Goal: Task Accomplishment & Management: Manage account settings

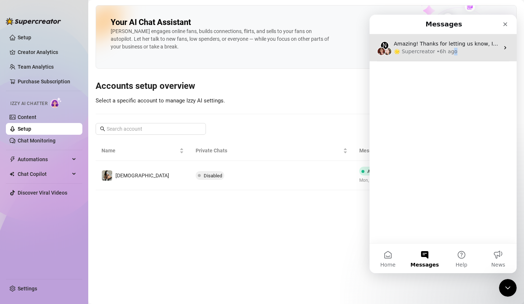
click at [450, 56] on div "N Amazing! Thanks for letting us know, I’ll review your bio now and make sure e…" at bounding box center [443, 47] width 147 height 27
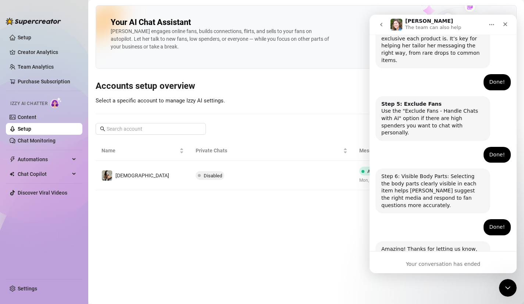
scroll to position [461, 0]
drag, startPoint x: 450, startPoint y: 205, endPoint x: 449, endPoint y: 248, distance: 42.7
click at [385, 24] on button "go back" at bounding box center [381, 25] width 14 height 14
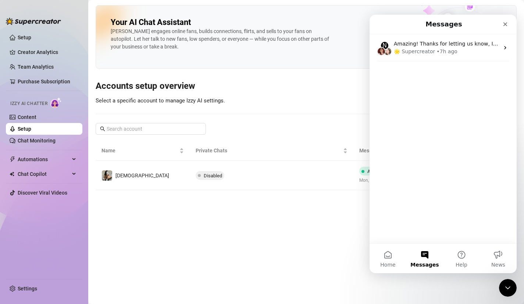
scroll to position [0, 0]
click at [464, 259] on button "Help" at bounding box center [461, 258] width 37 height 29
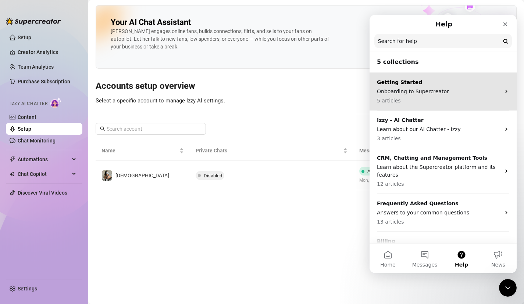
click at [449, 92] on p "Onboarding to Supercreator" at bounding box center [439, 92] width 124 height 8
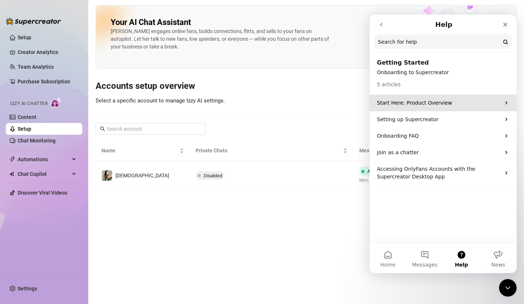
click at [456, 104] on p "Start Here: Product Overview" at bounding box center [439, 103] width 124 height 8
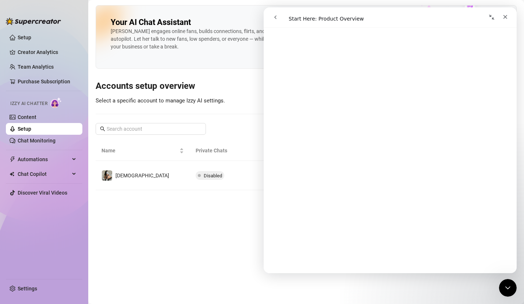
scroll to position [701, 0]
click at [373, 247] on span "😞" at bounding box center [371, 242] width 14 height 19
click at [388, 265] on link "Open in help center" at bounding box center [390, 263] width 59 height 6
click at [187, 261] on main "Your AI Chat Assistant [PERSON_NAME] engages online fans, builds connections, f…" at bounding box center [306, 152] width 436 height 304
click at [504, 18] on icon "Close" at bounding box center [505, 17] width 6 height 6
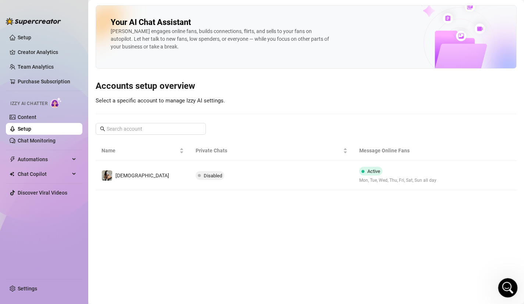
click at [503, 285] on icon "Open Intercom Messenger" at bounding box center [507, 287] width 12 height 12
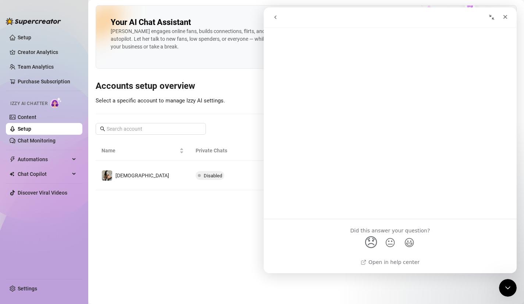
click at [274, 18] on icon "go back" at bounding box center [275, 17] width 6 height 6
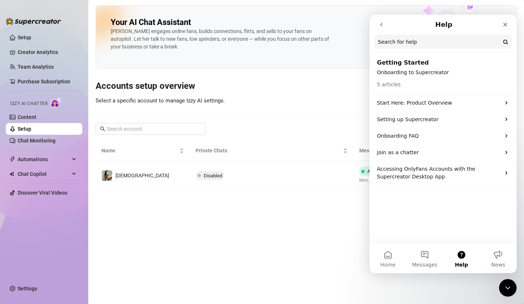
click at [376, 22] on button "go back" at bounding box center [381, 25] width 14 height 14
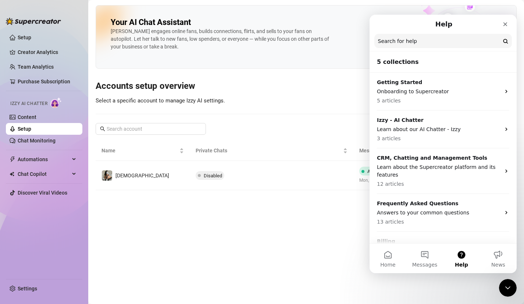
click at [377, 23] on div "Help" at bounding box center [443, 24] width 138 height 13
click at [432, 258] on button "Messages" at bounding box center [424, 258] width 37 height 29
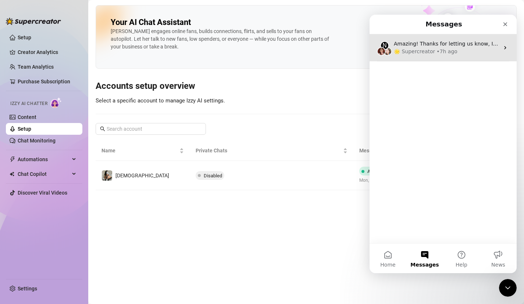
click at [464, 53] on div "🌟 Supercreator • 7h ago" at bounding box center [447, 52] width 106 height 8
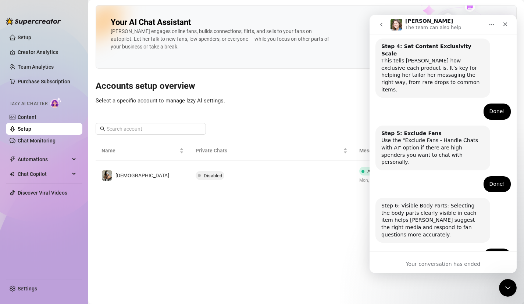
scroll to position [461, 0]
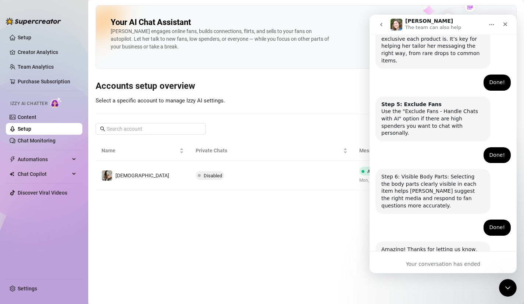
click at [489, 30] on button "Home" at bounding box center [492, 25] width 14 height 14
click at [428, 257] on div "Your conversation has ended" at bounding box center [443, 262] width 147 height 22
click at [381, 26] on icon "go back" at bounding box center [381, 25] width 6 height 6
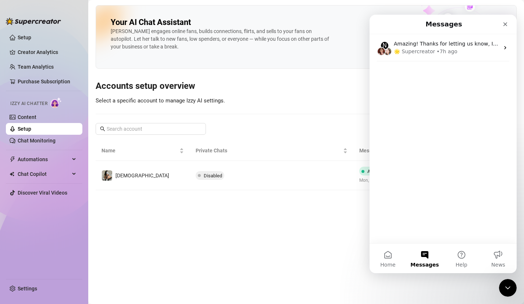
scroll to position [0, 0]
click at [378, 26] on div "Messages" at bounding box center [443, 24] width 138 height 13
click at [383, 255] on button "Home" at bounding box center [388, 258] width 37 height 29
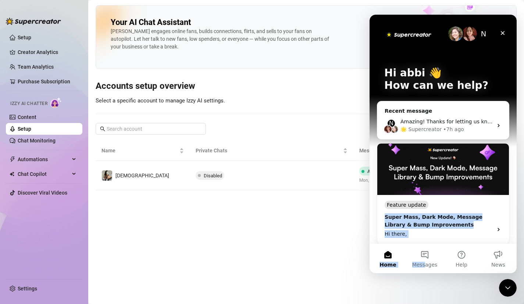
scroll to position [111, 0]
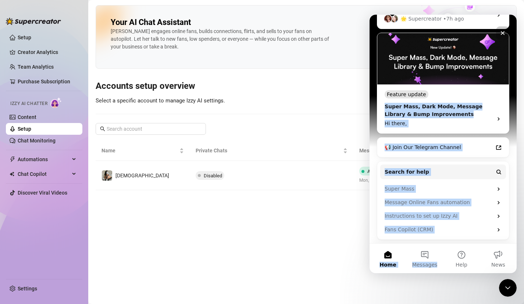
drag, startPoint x: 435, startPoint y: 210, endPoint x: 430, endPoint y: 289, distance: 80.0
click at [430, 274] on html "N Hi abbi 👋 How can we help? Recent message N Amazing! Thanks for letting us kn…" at bounding box center [443, 144] width 147 height 259
click at [455, 256] on button "Help" at bounding box center [461, 258] width 37 height 29
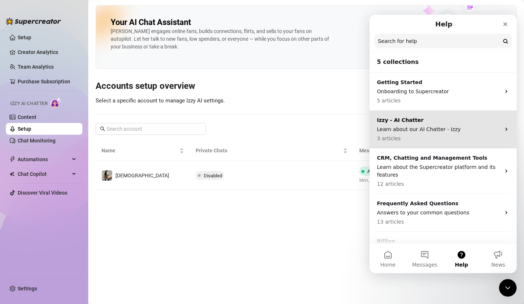
click at [439, 130] on p "Learn about our AI Chatter - Izzy" at bounding box center [439, 130] width 124 height 8
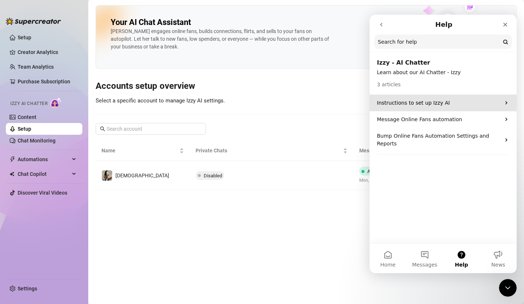
click at [405, 106] on p "Instructions to set up Izzy AI" at bounding box center [439, 103] width 124 height 8
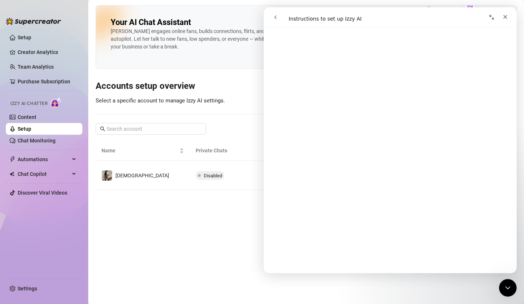
scroll to position [662, 0]
click at [36, 114] on link "Content" at bounding box center [27, 117] width 19 height 6
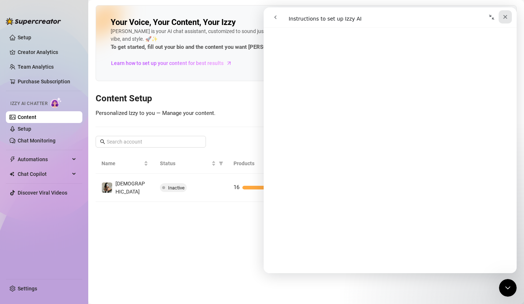
drag, startPoint x: 507, startPoint y: 17, endPoint x: 770, endPoint y: 25, distance: 263.7
click at [507, 17] on icon "Close" at bounding box center [505, 17] width 6 height 6
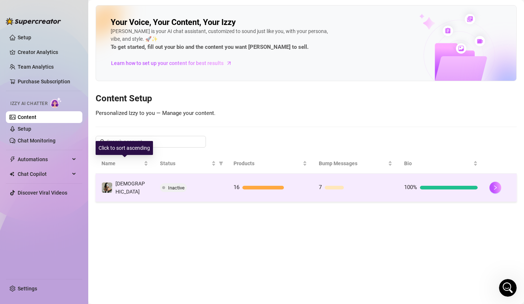
click at [158, 181] on td "Inactive" at bounding box center [191, 188] width 74 height 28
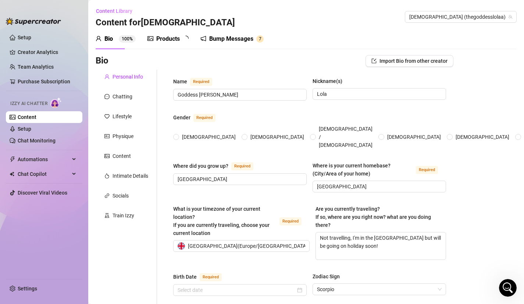
radio input "true"
type input "[DATE]"
click at [31, 126] on link "Setup" at bounding box center [25, 129] width 14 height 6
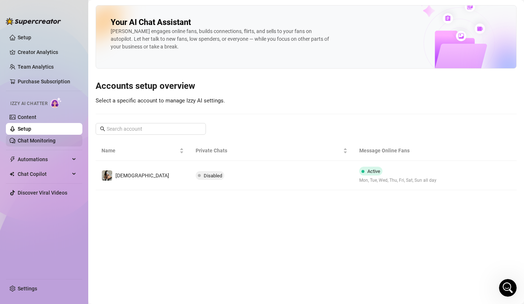
click at [50, 140] on link "Chat Monitoring" at bounding box center [37, 141] width 38 height 6
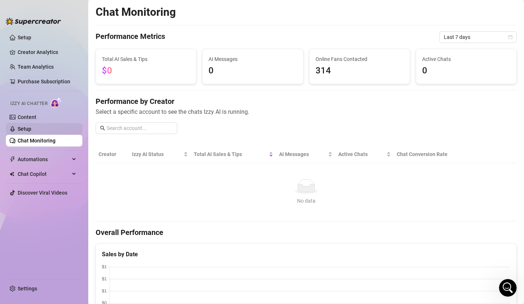
click at [30, 130] on link "Setup" at bounding box center [25, 129] width 14 height 6
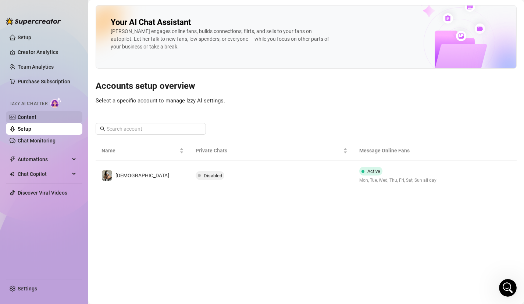
click at [36, 120] on link "Content" at bounding box center [27, 117] width 19 height 6
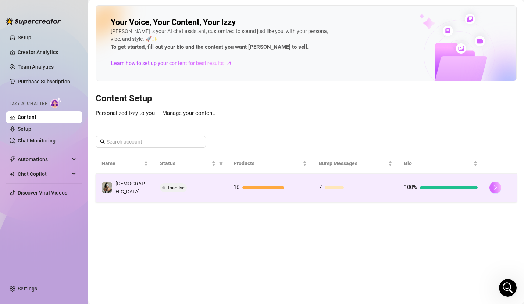
click at [492, 187] on button "button" at bounding box center [495, 188] width 12 height 12
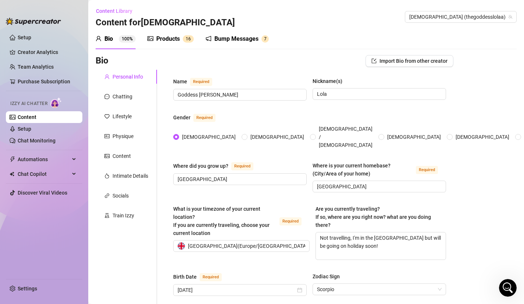
click at [171, 39] on div "Products" at bounding box center [168, 39] width 24 height 9
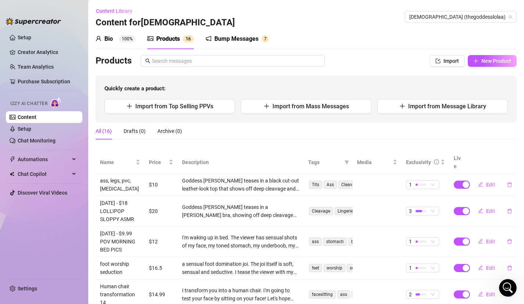
click at [230, 45] on div "Bump Messages 7" at bounding box center [237, 39] width 63 height 21
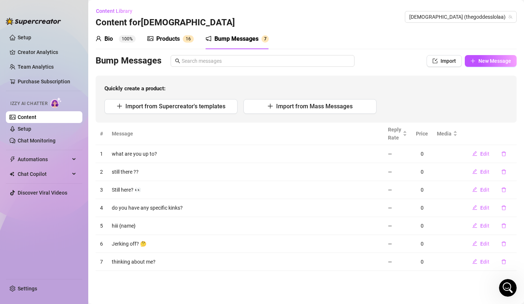
click at [107, 36] on div "Bio" at bounding box center [108, 39] width 8 height 9
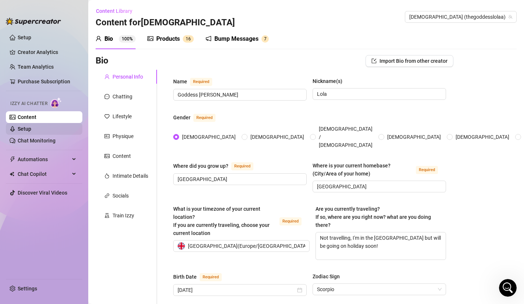
click at [31, 127] on link "Setup" at bounding box center [25, 129] width 14 height 6
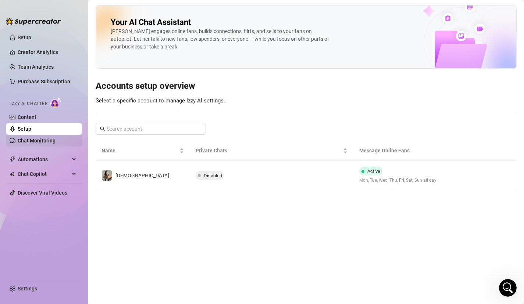
click at [38, 139] on link "Chat Monitoring" at bounding box center [37, 141] width 38 height 6
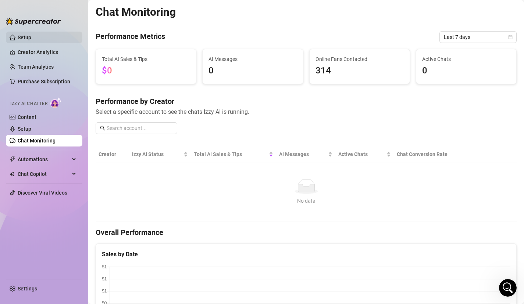
click at [40, 43] on ul "Setup Creator Analytics Team Analytics Purchase Subscription Izzy AI Chatter Co…" at bounding box center [44, 152] width 76 height 247
click at [31, 40] on link "Setup" at bounding box center [25, 38] width 14 height 6
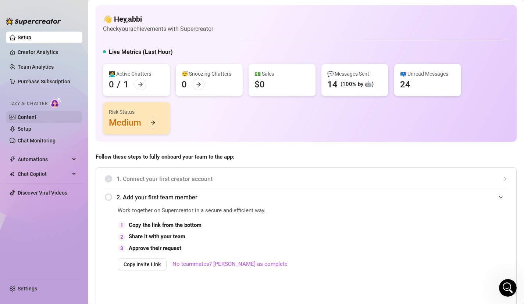
click at [32, 114] on link "Content" at bounding box center [27, 117] width 19 height 6
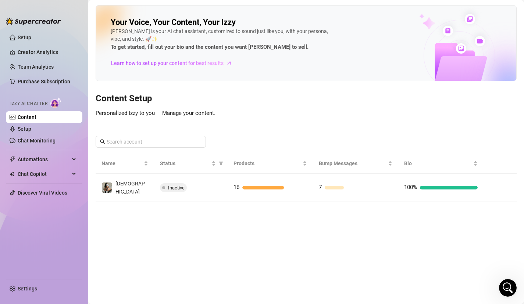
click at [155, 37] on div "[PERSON_NAME] is your AI chat assistant, customized to sound just like you, wit…" at bounding box center [221, 40] width 221 height 24
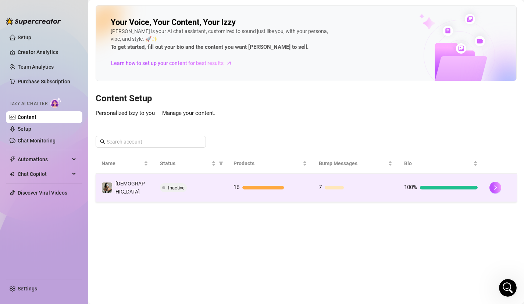
click at [440, 186] on div at bounding box center [449, 188] width 58 height 4
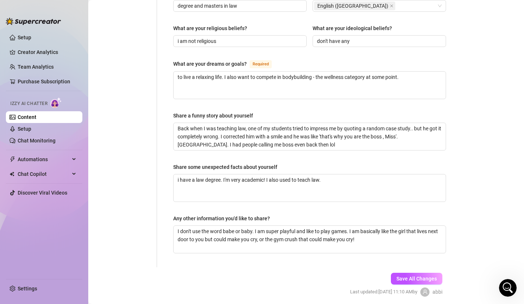
scroll to position [448, 0]
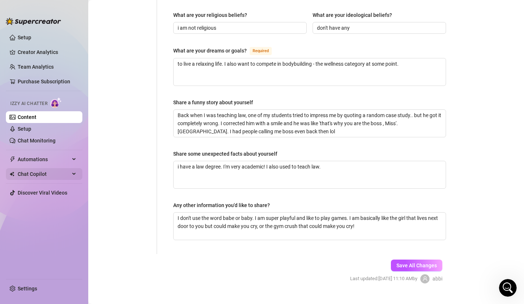
click at [63, 169] on span "Chat Copilot" at bounding box center [44, 174] width 52 height 12
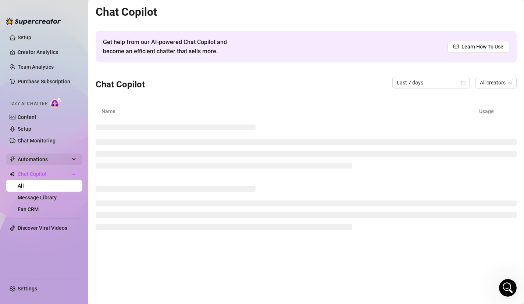
click at [53, 161] on span "Automations" at bounding box center [44, 160] width 52 height 12
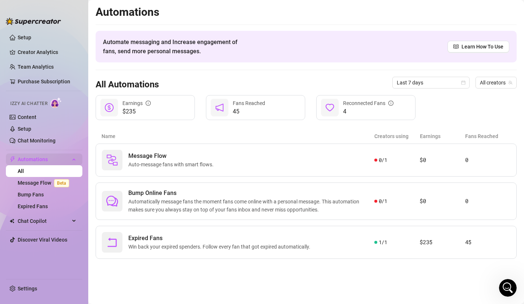
click at [53, 161] on span "Automations" at bounding box center [44, 160] width 52 height 12
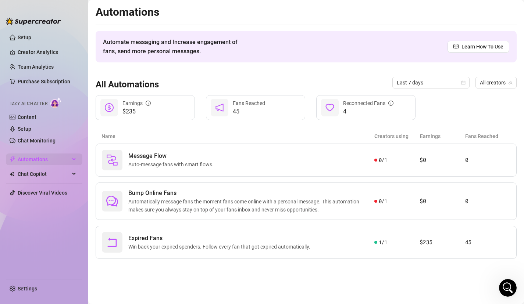
click at [53, 161] on span "Automations" at bounding box center [44, 160] width 52 height 12
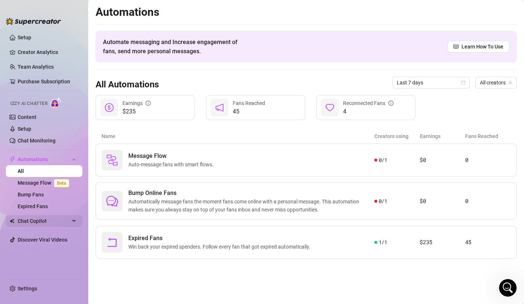
click at [38, 219] on span "Chat Copilot" at bounding box center [44, 221] width 52 height 12
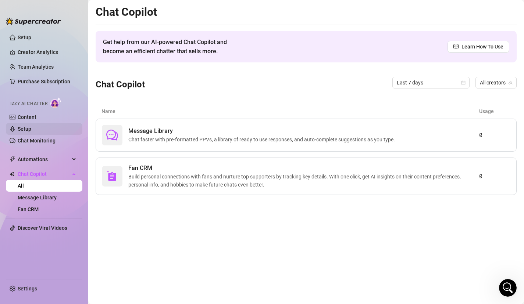
click at [31, 132] on link "Setup" at bounding box center [25, 129] width 14 height 6
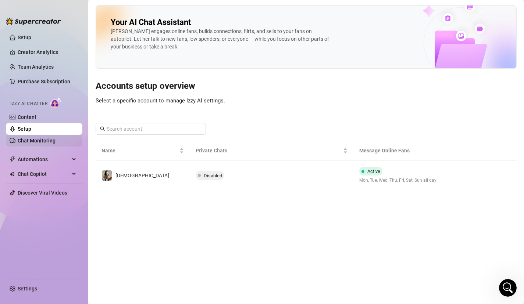
click at [34, 141] on link "Chat Monitoring" at bounding box center [37, 141] width 38 height 6
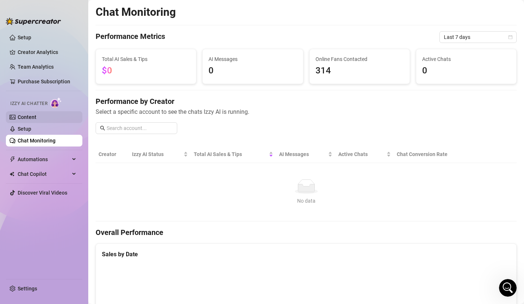
click at [24, 114] on link "Content" at bounding box center [27, 117] width 19 height 6
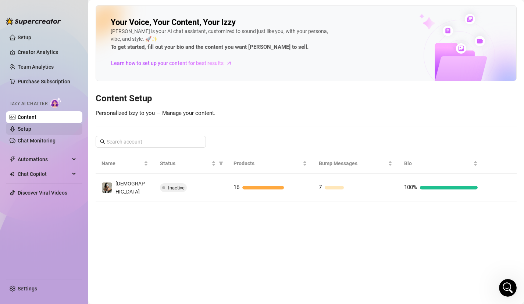
click at [31, 128] on link "Setup" at bounding box center [25, 129] width 14 height 6
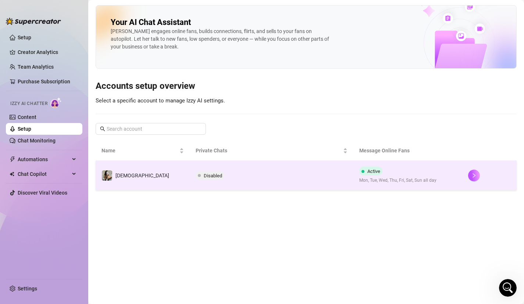
click at [196, 179] on span "Disabled" at bounding box center [210, 175] width 29 height 9
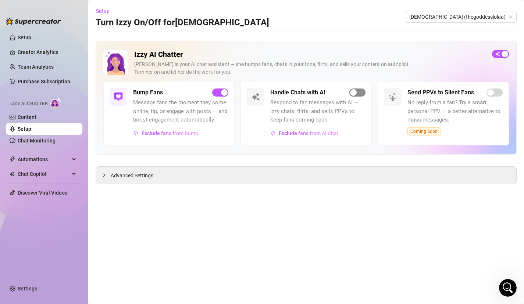
click at [356, 96] on div "button" at bounding box center [353, 92] width 7 height 7
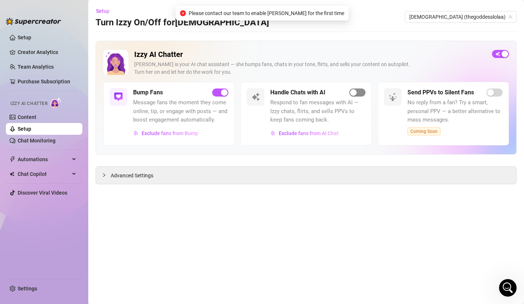
click at [356, 96] on div "button" at bounding box center [353, 92] width 7 height 7
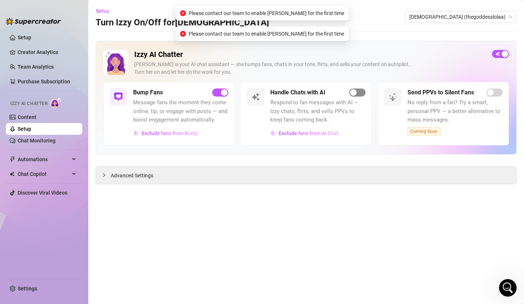
click at [356, 96] on div "button" at bounding box center [353, 92] width 7 height 7
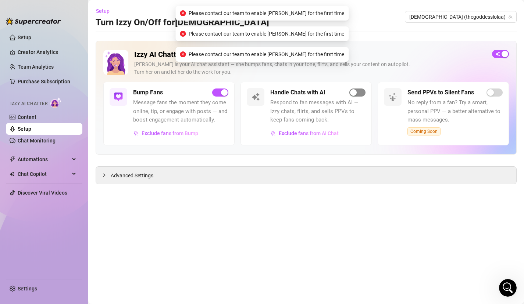
click at [356, 96] on div "button" at bounding box center [353, 92] width 7 height 7
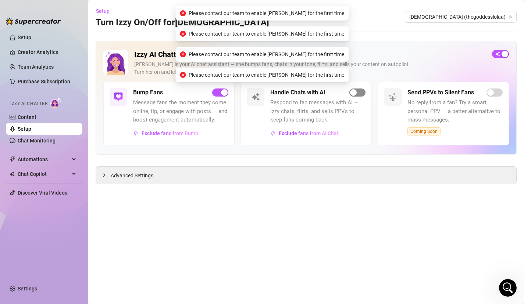
click at [356, 96] on div "button" at bounding box center [353, 92] width 7 height 7
click at [502, 56] on div "button" at bounding box center [505, 54] width 7 height 7
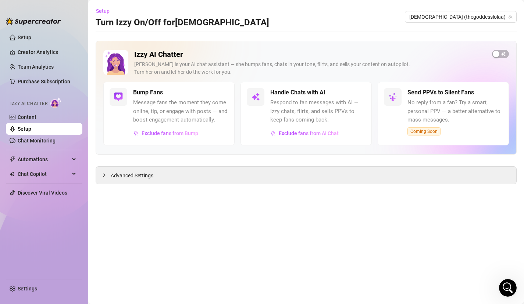
click at [291, 93] on h5 "Handle Chats with AI" at bounding box center [297, 92] width 55 height 9
click at [270, 93] on div "Handle Chats with AI Respond to fan messages with AI — Izzy chats, flirts, and …" at bounding box center [305, 114] width 131 height 64
click at [259, 96] on img at bounding box center [255, 97] width 9 height 9
click at [500, 283] on div "Open Intercom Messenger" at bounding box center [507, 287] width 24 height 24
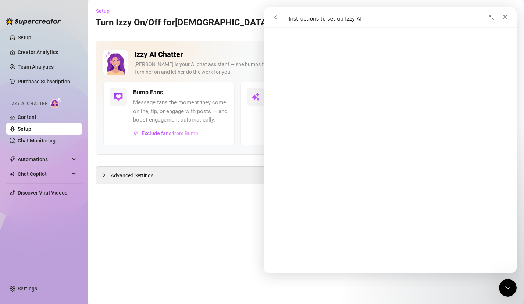
click at [222, 235] on main "Setup Turn Izzy On/Off for Goddess Goddess (thegoddesslolaa) Izzy AI Chatter [P…" at bounding box center [306, 152] width 436 height 304
